Goal: Find specific page/section: Find specific page/section

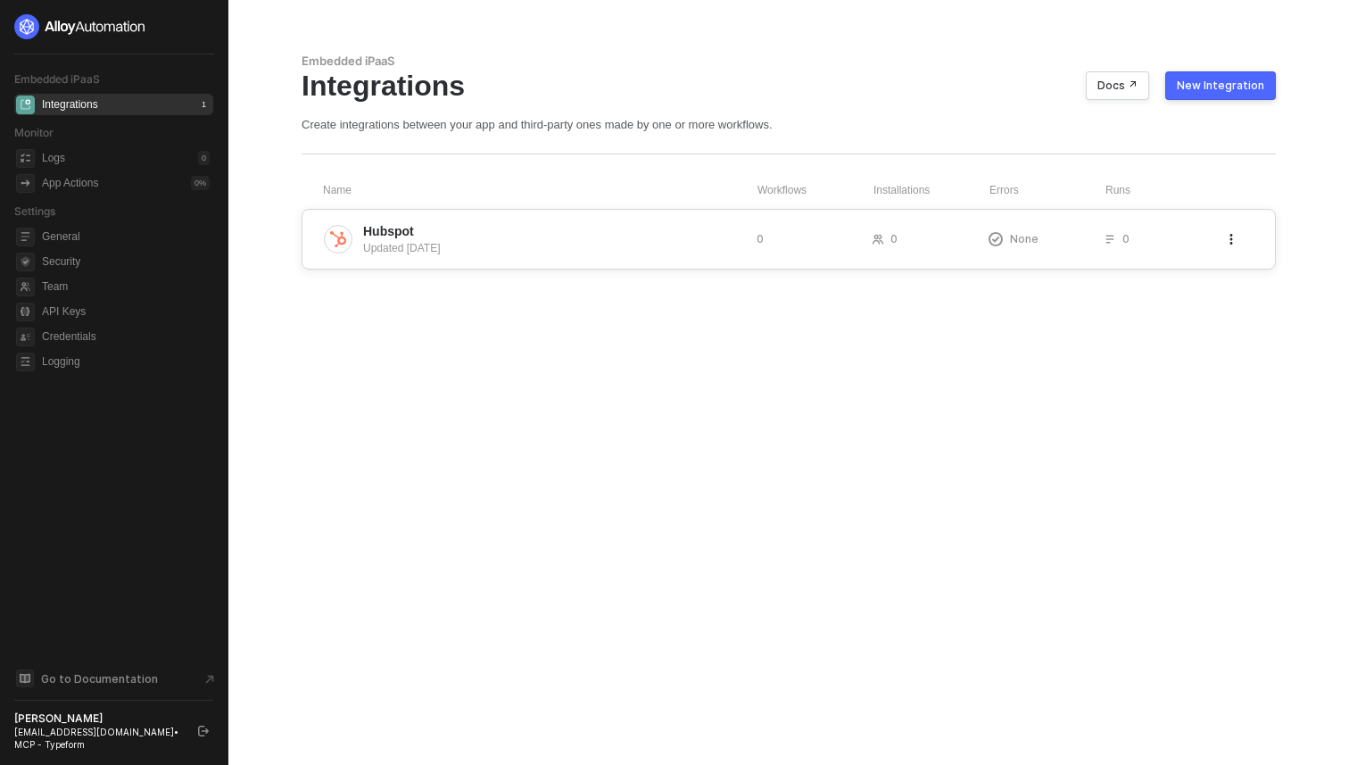
click at [1229, 240] on icon "icon-threedots" at bounding box center [1231, 239] width 11 height 11
click at [553, 232] on span "Hubspot" at bounding box center [552, 231] width 379 height 18
